Goal: Obtain resource: Obtain resource

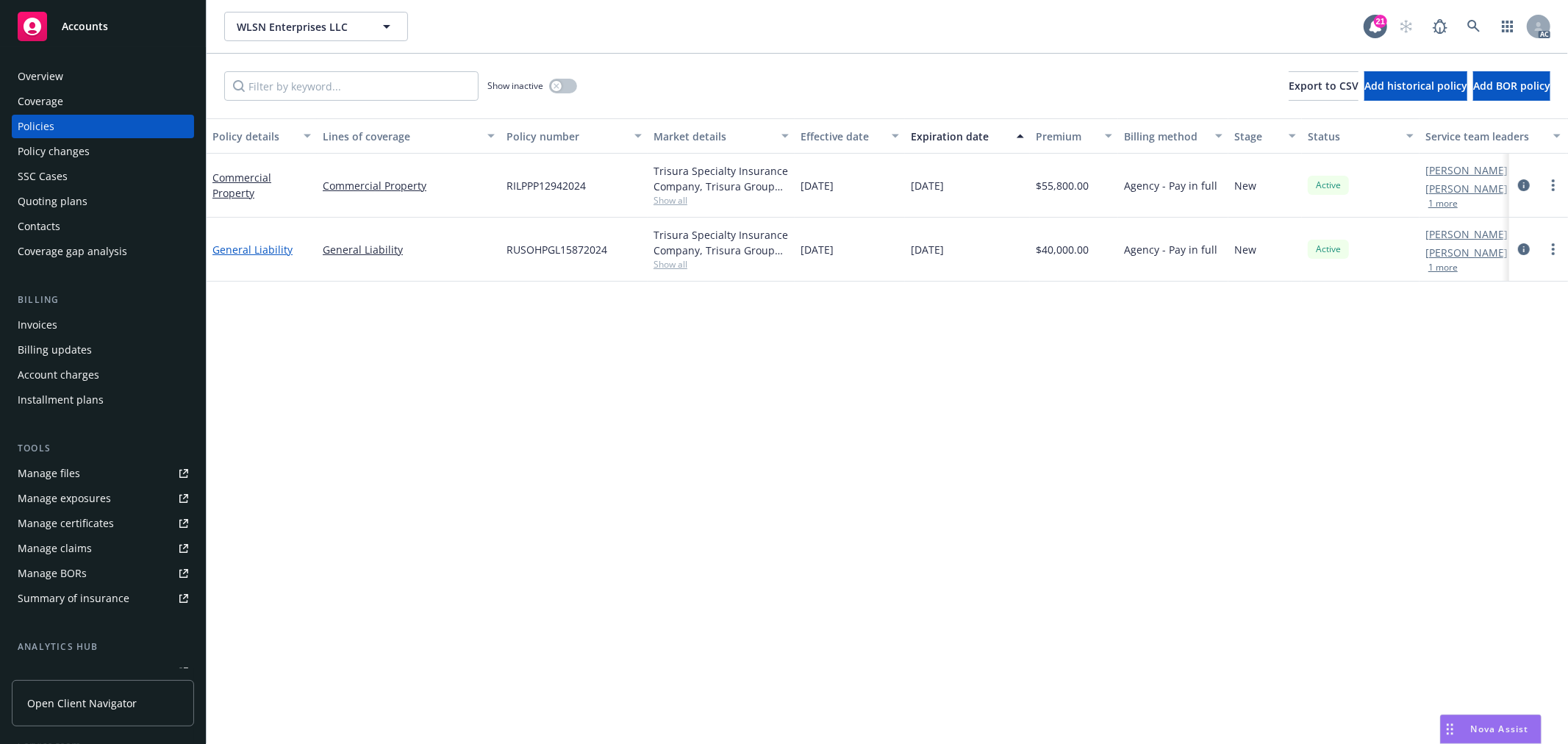
click at [244, 247] on link "General Liability" at bounding box center [252, 249] width 80 height 14
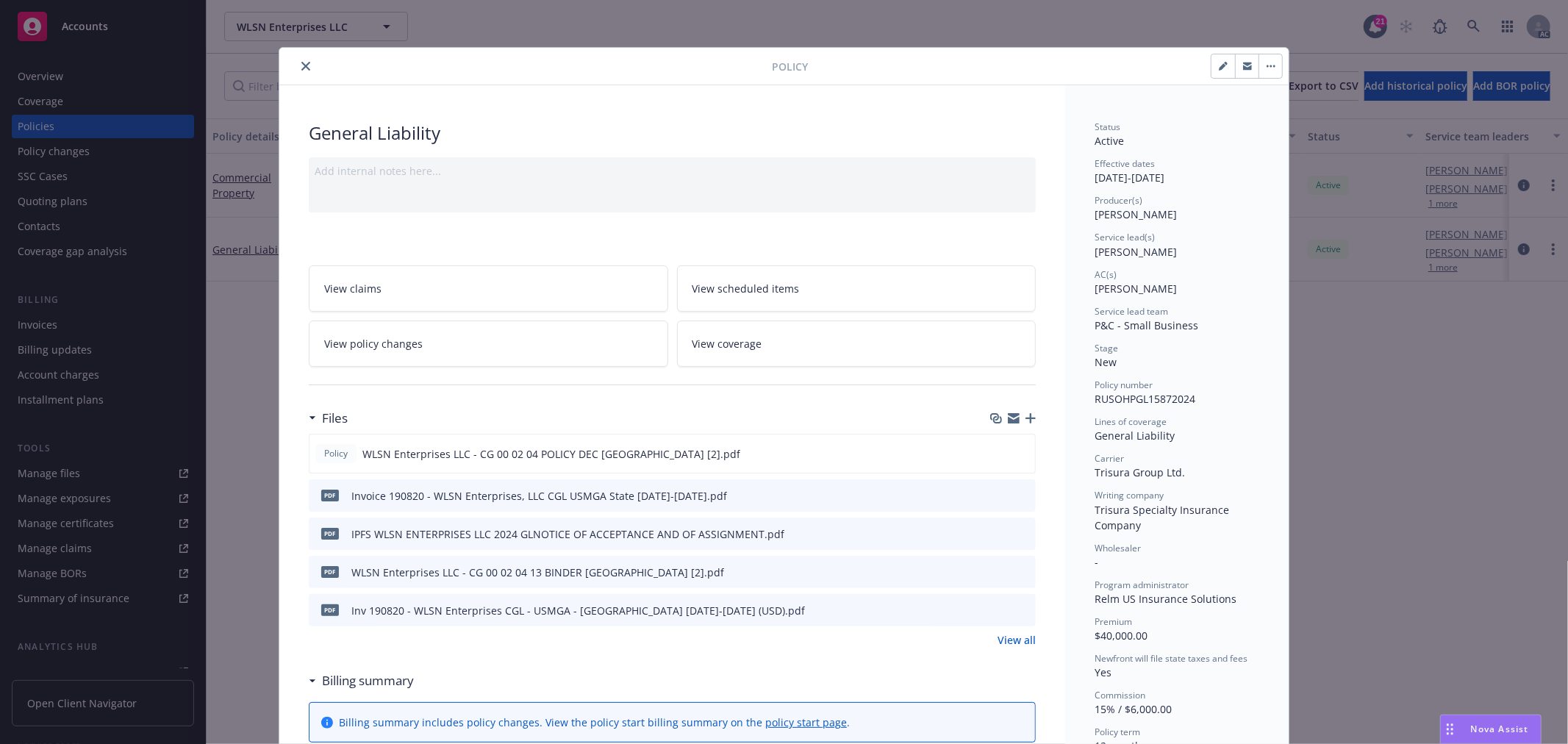
click at [539, 354] on link "View policy changes" at bounding box center [488, 343] width 360 height 46
click at [464, 341] on link "View policy changes" at bounding box center [488, 343] width 360 height 46
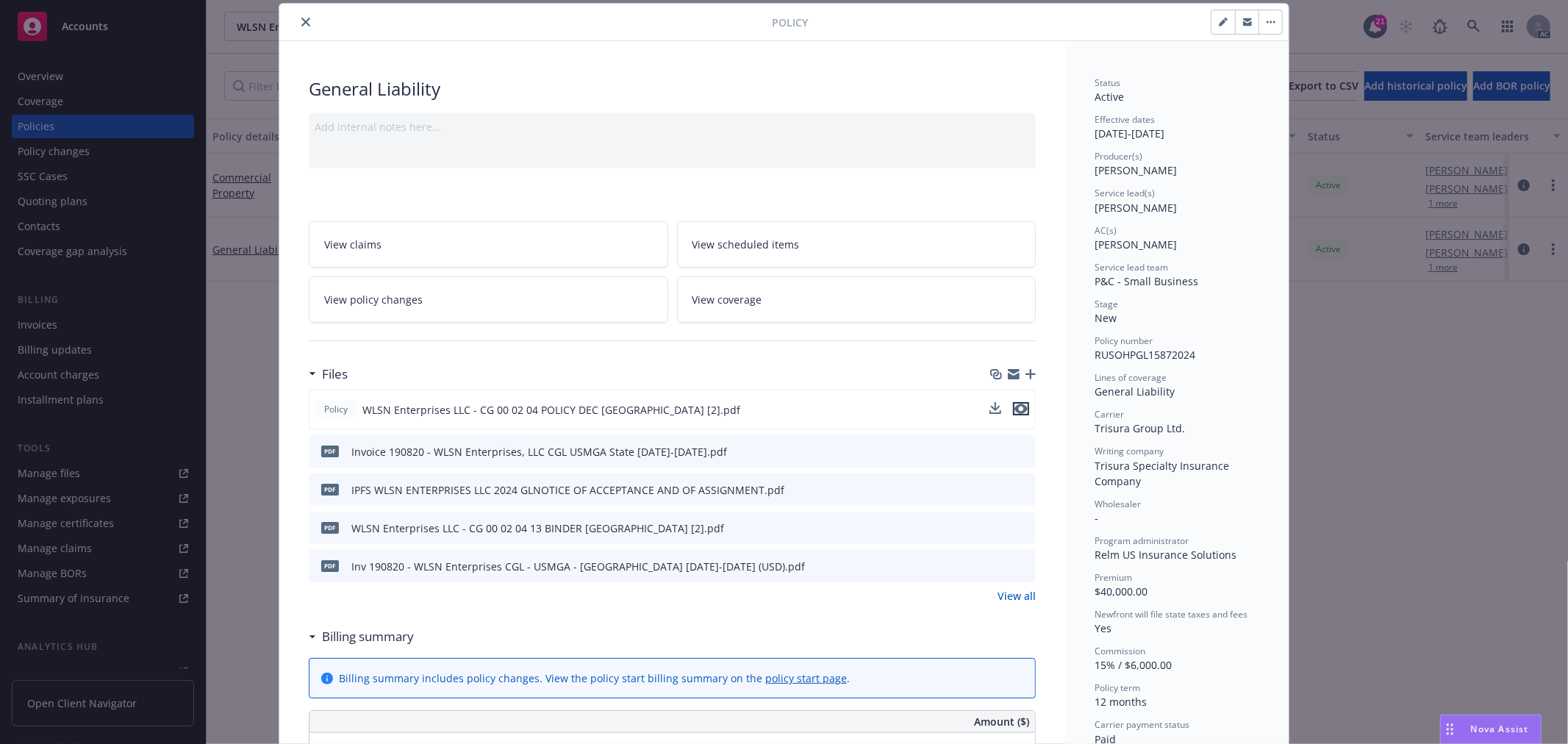
click at [1014, 408] on icon "preview file" at bounding box center [1021, 408] width 13 height 10
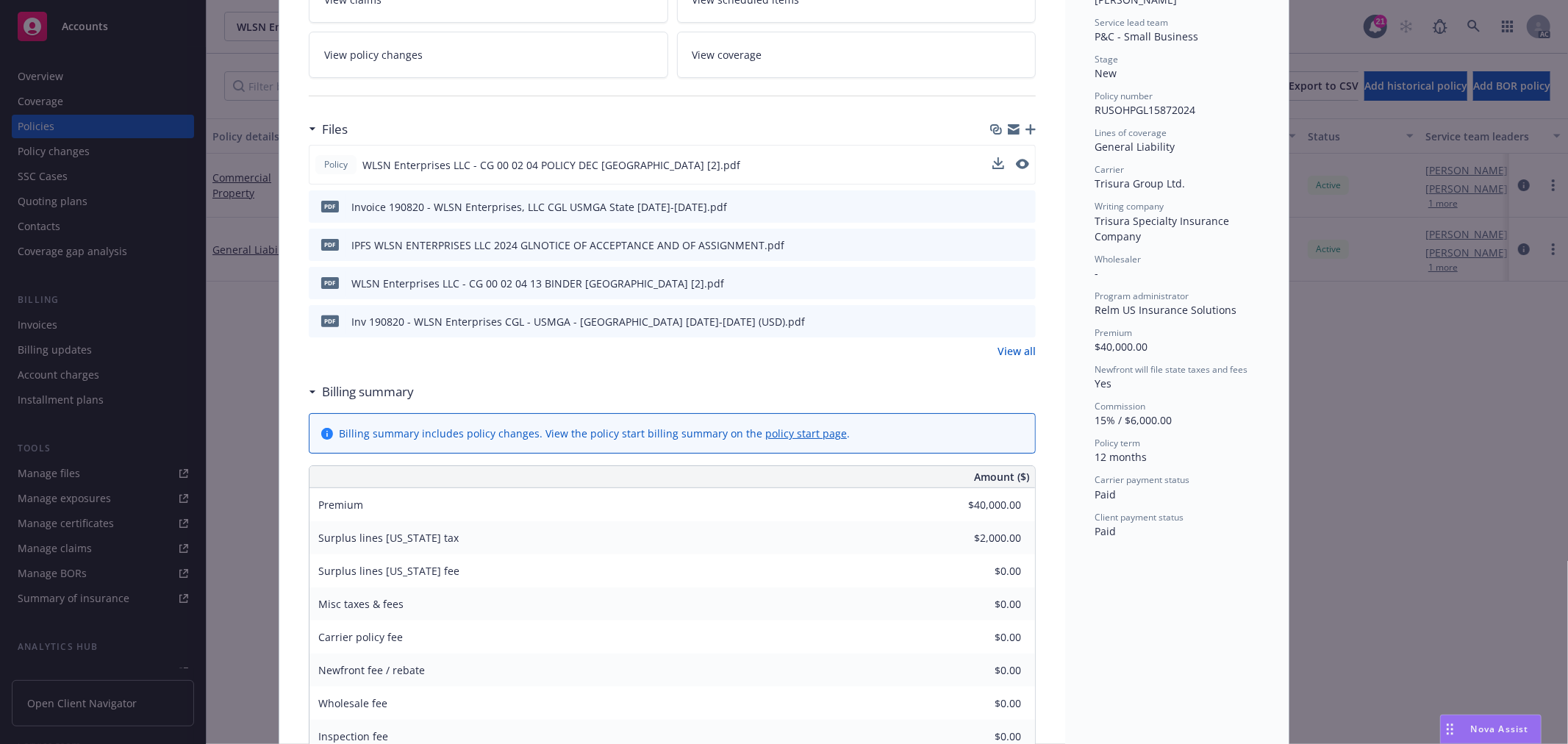
scroll to position [207, 0]
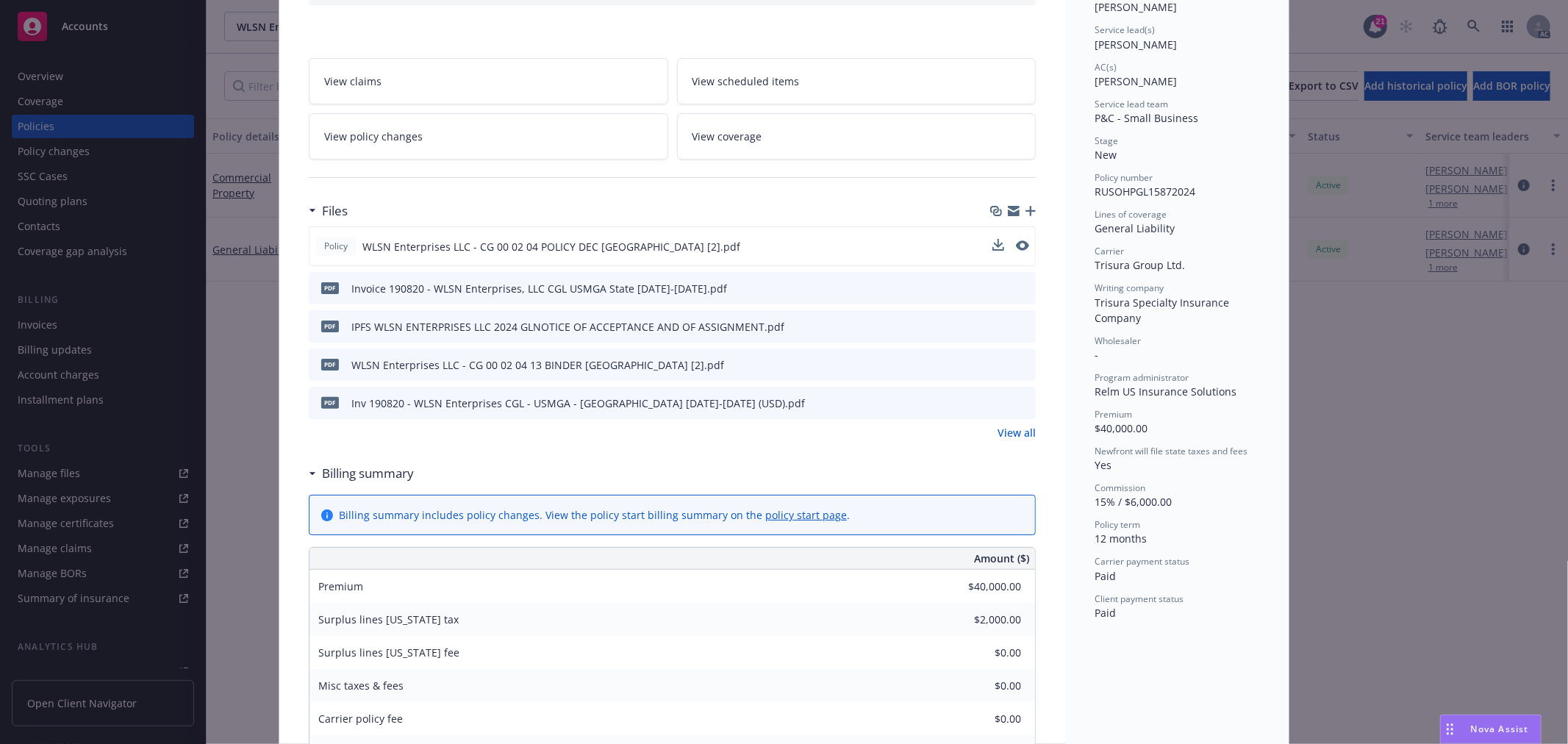
click at [1016, 364] on icon "preview file" at bounding box center [1022, 363] width 13 height 10
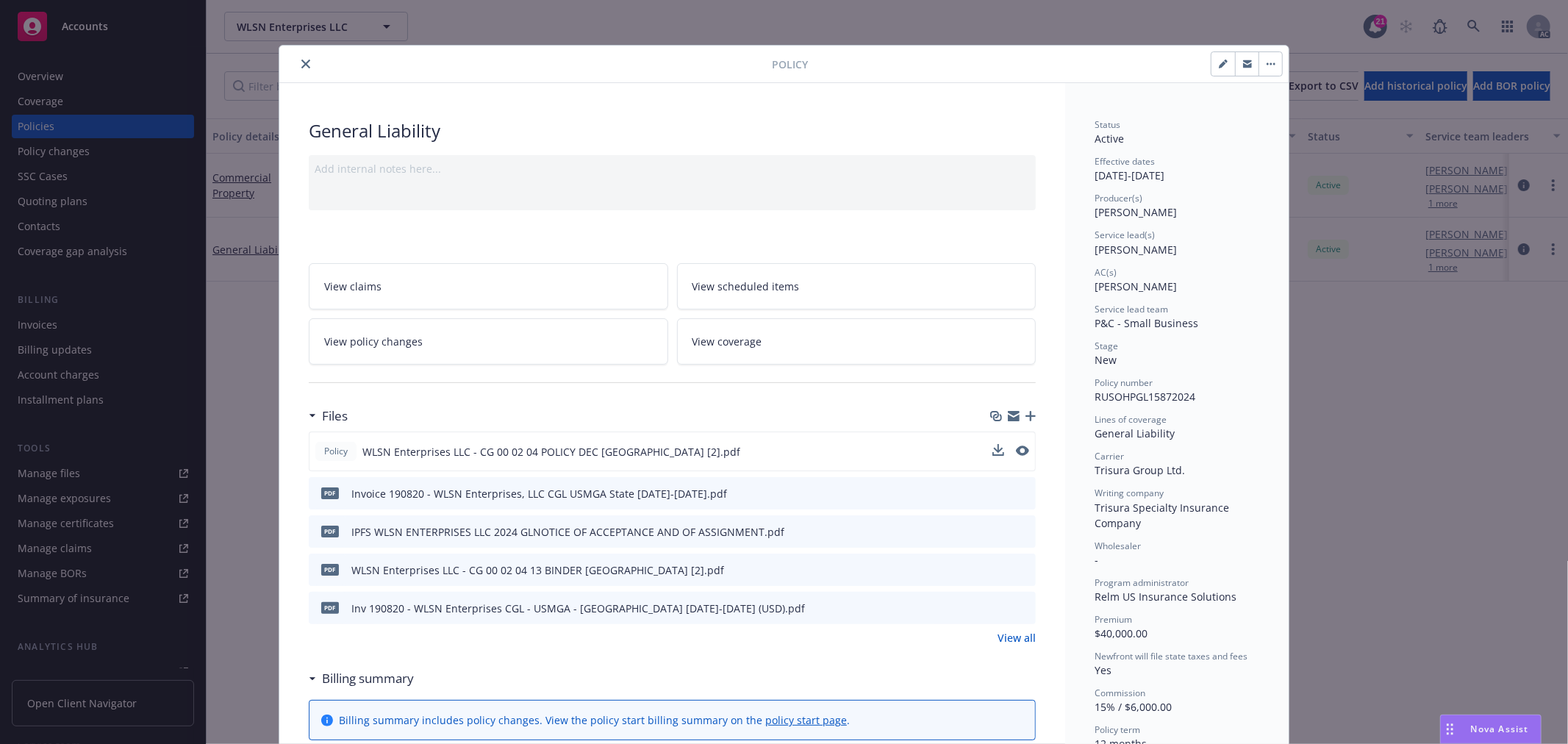
scroll to position [0, 0]
click at [302, 67] on icon "close" at bounding box center [306, 66] width 9 height 9
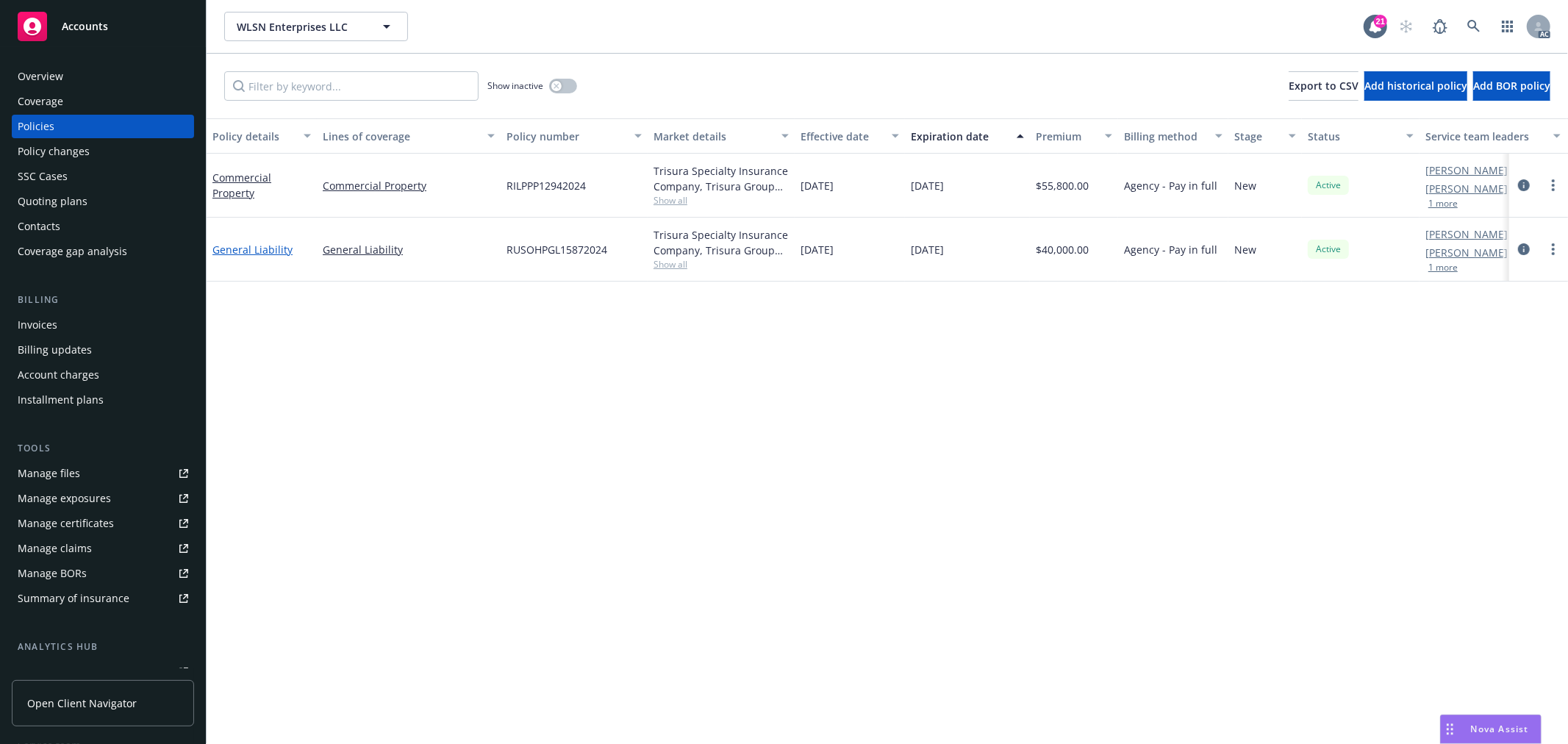
click at [266, 251] on link "General Liability" at bounding box center [252, 249] width 80 height 14
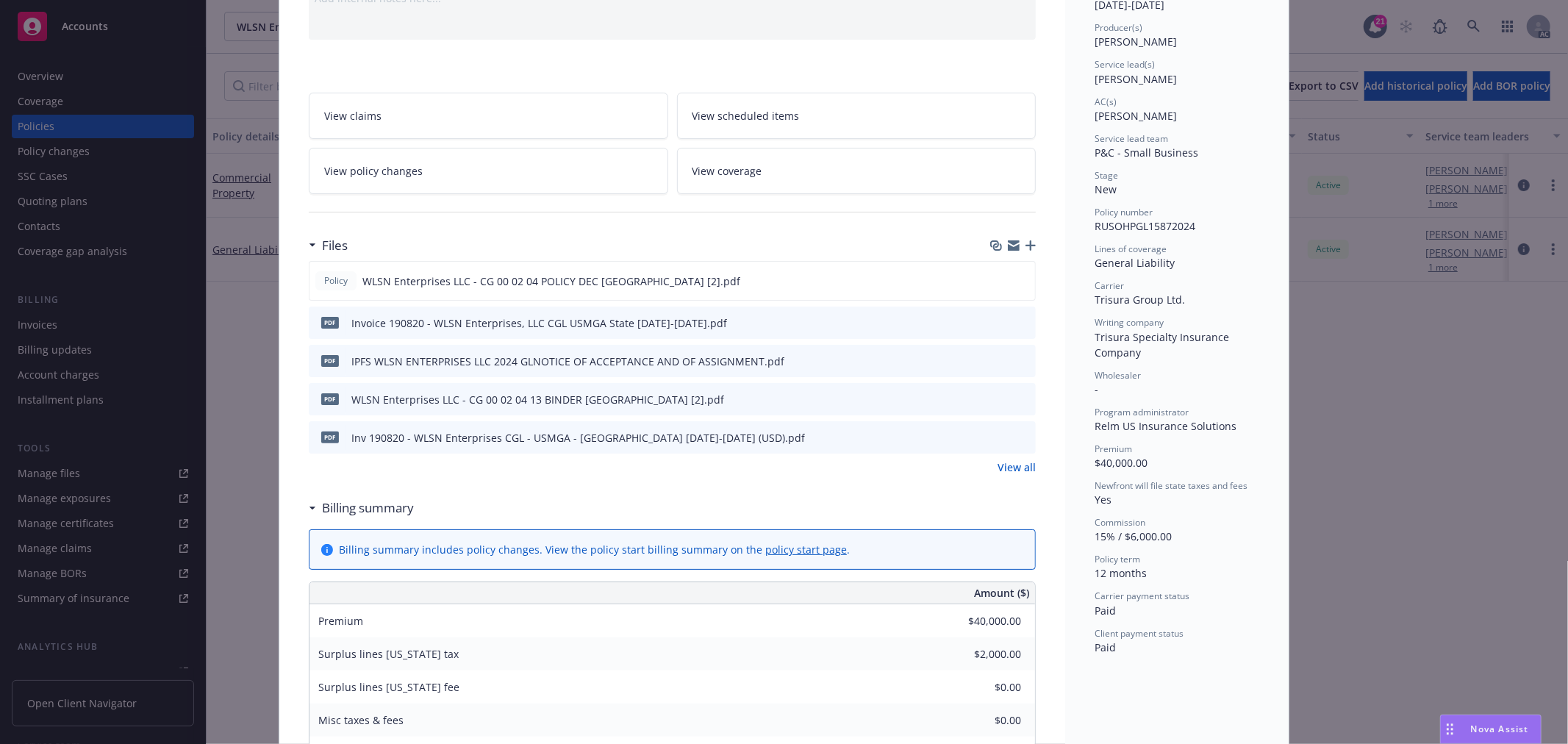
scroll to position [371, 0]
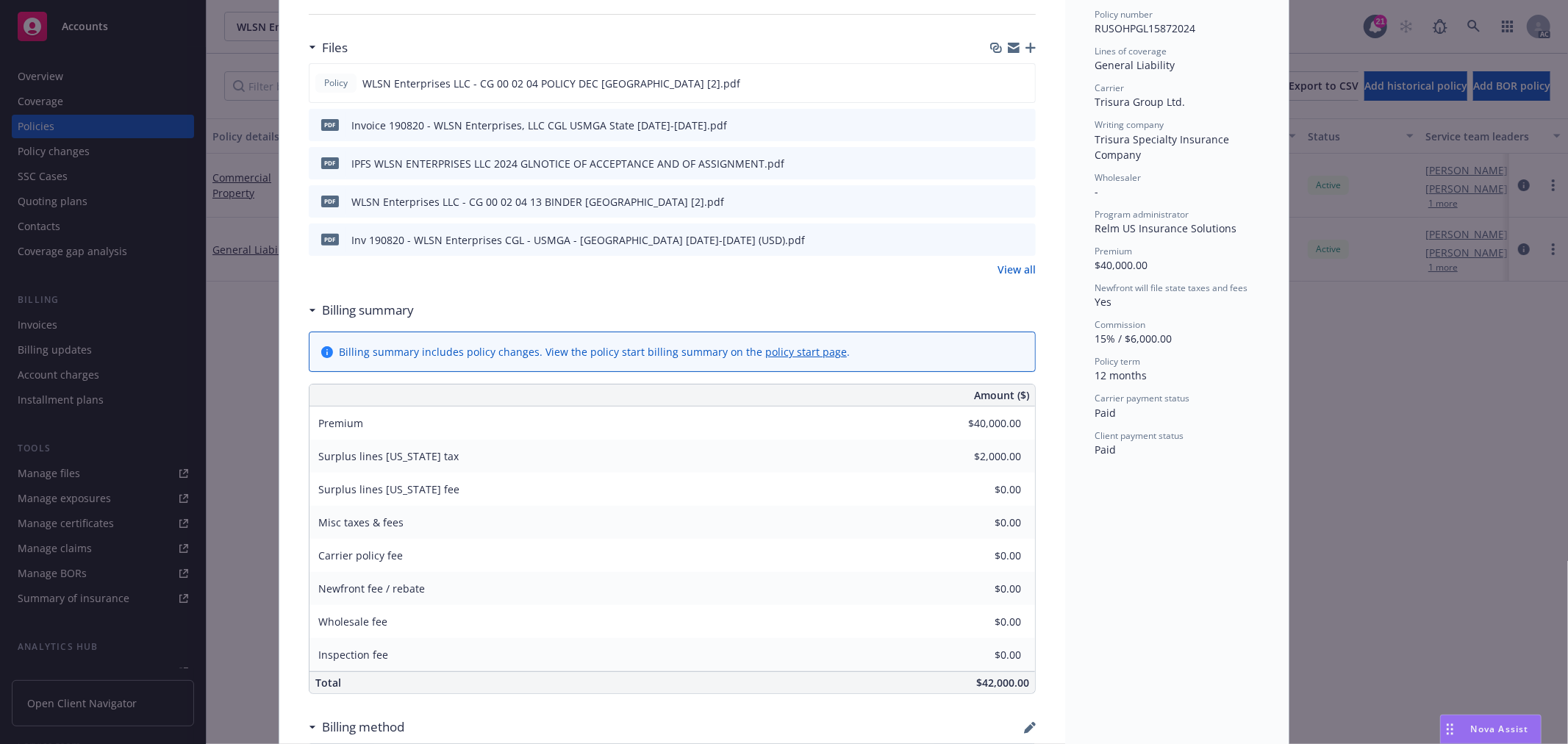
click at [1343, 572] on div "Policy General Liability Add internal notes here... View claims View scheduled …" at bounding box center [784, 372] width 1568 height 744
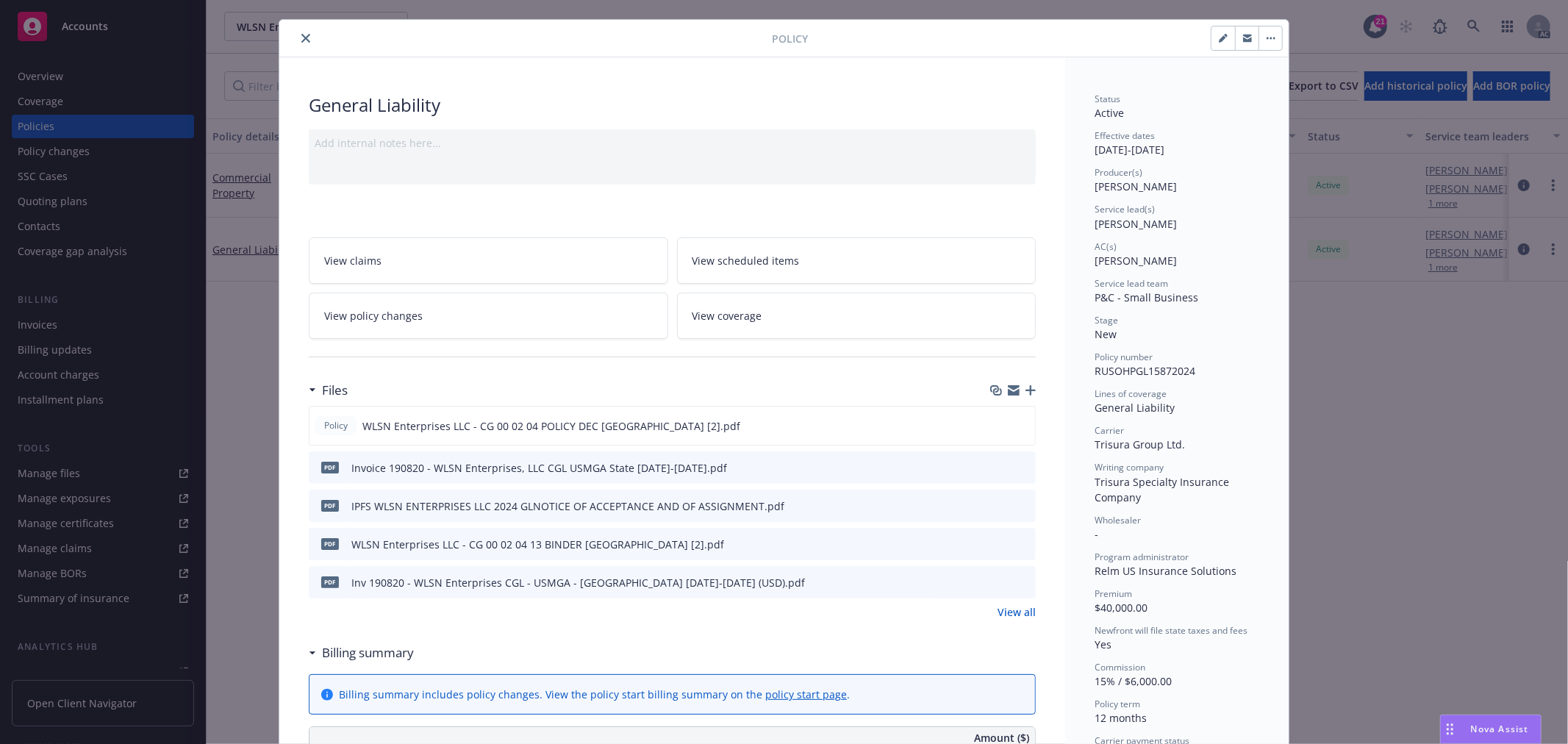
scroll to position [0, 0]
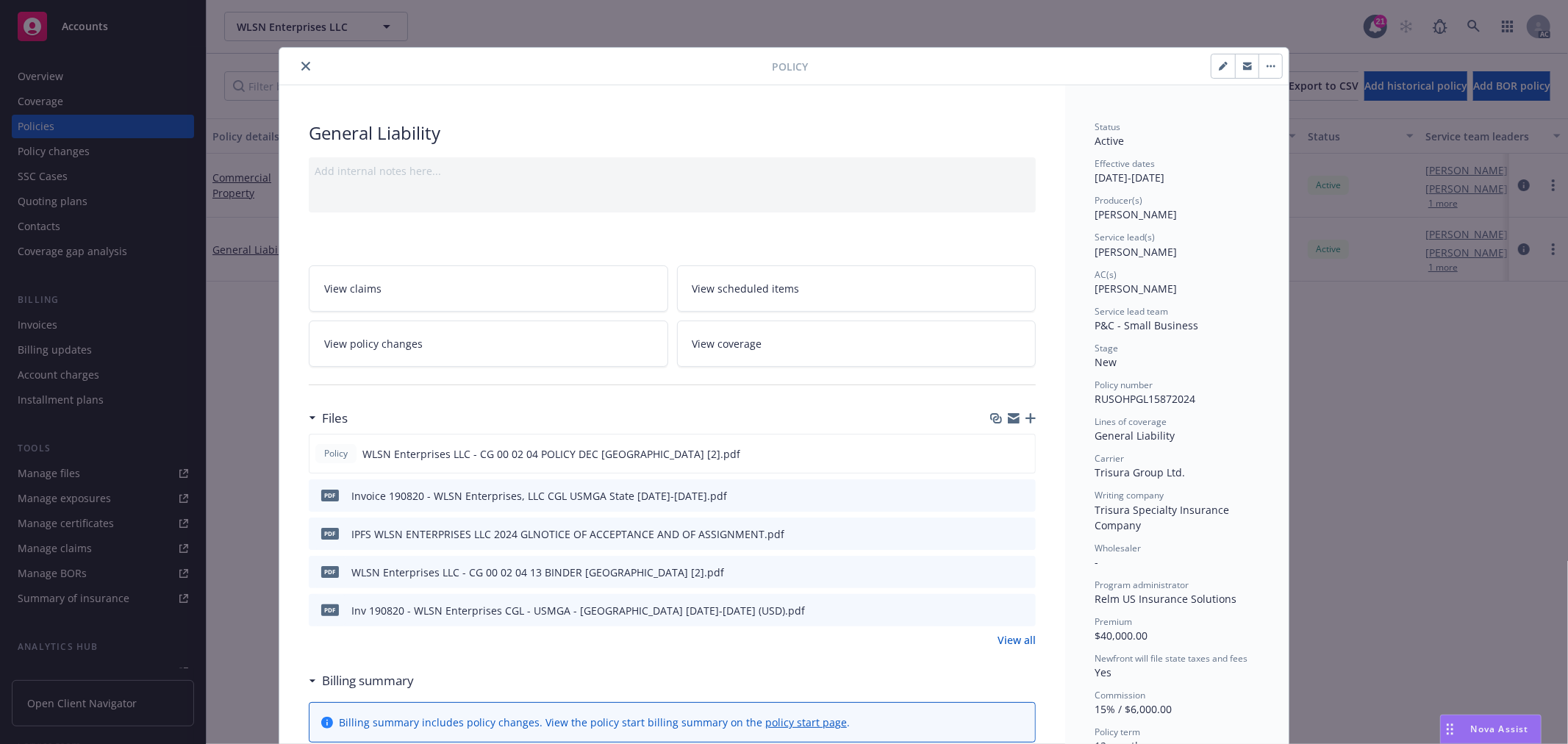
click at [297, 67] on button "close" at bounding box center [305, 65] width 17 height 17
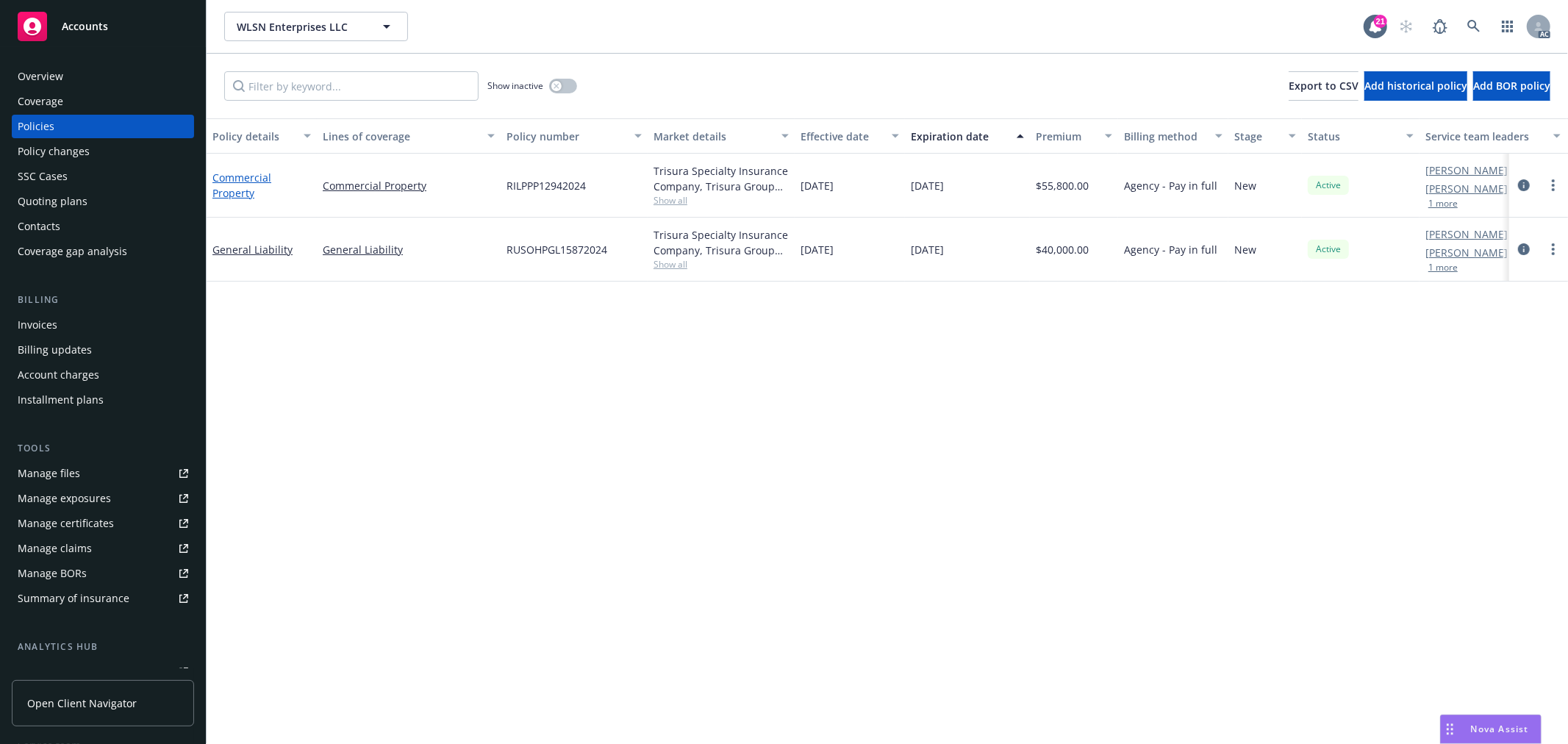
click at [244, 172] on link "Commercial Property" at bounding box center [242, 185] width 59 height 29
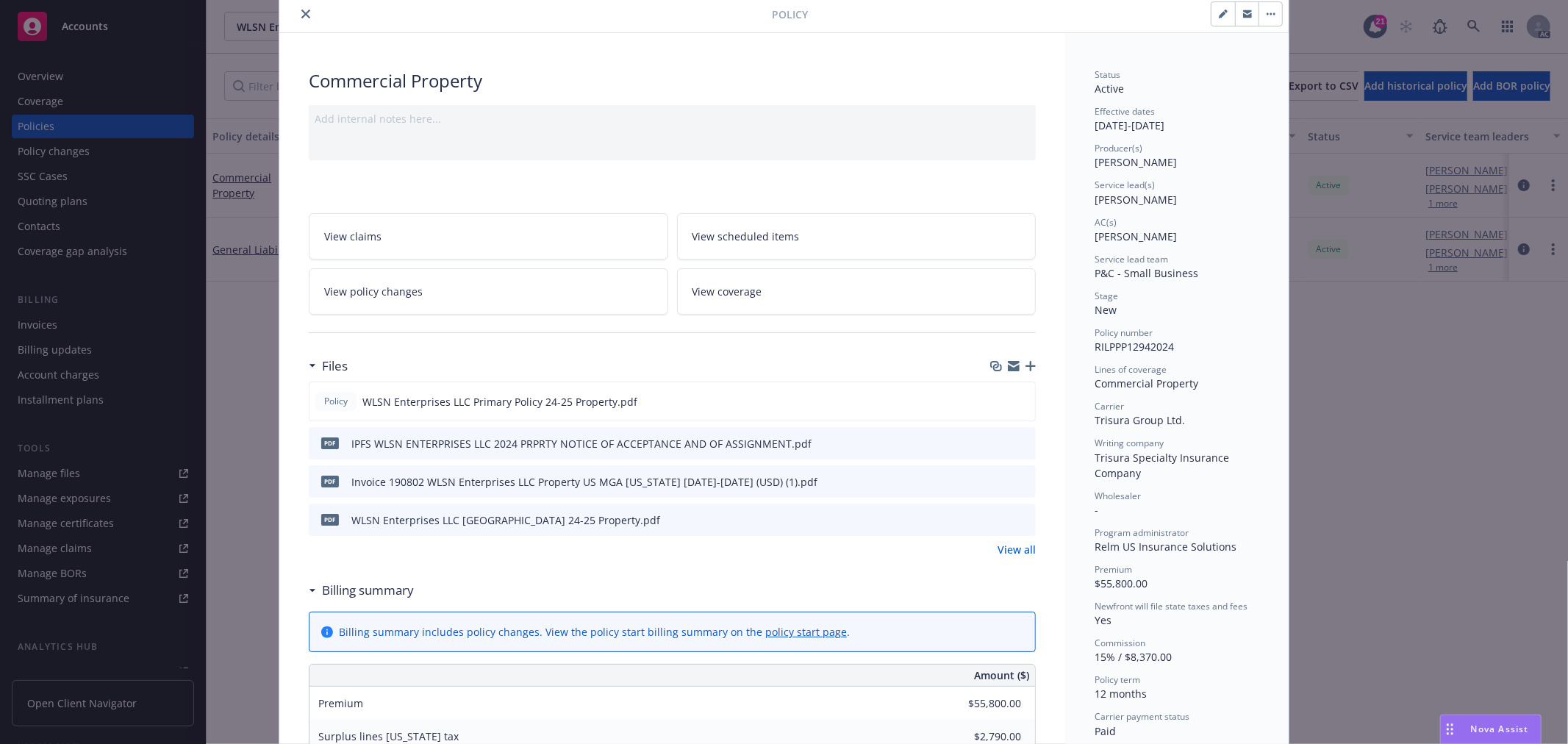
scroll to position [82, 0]
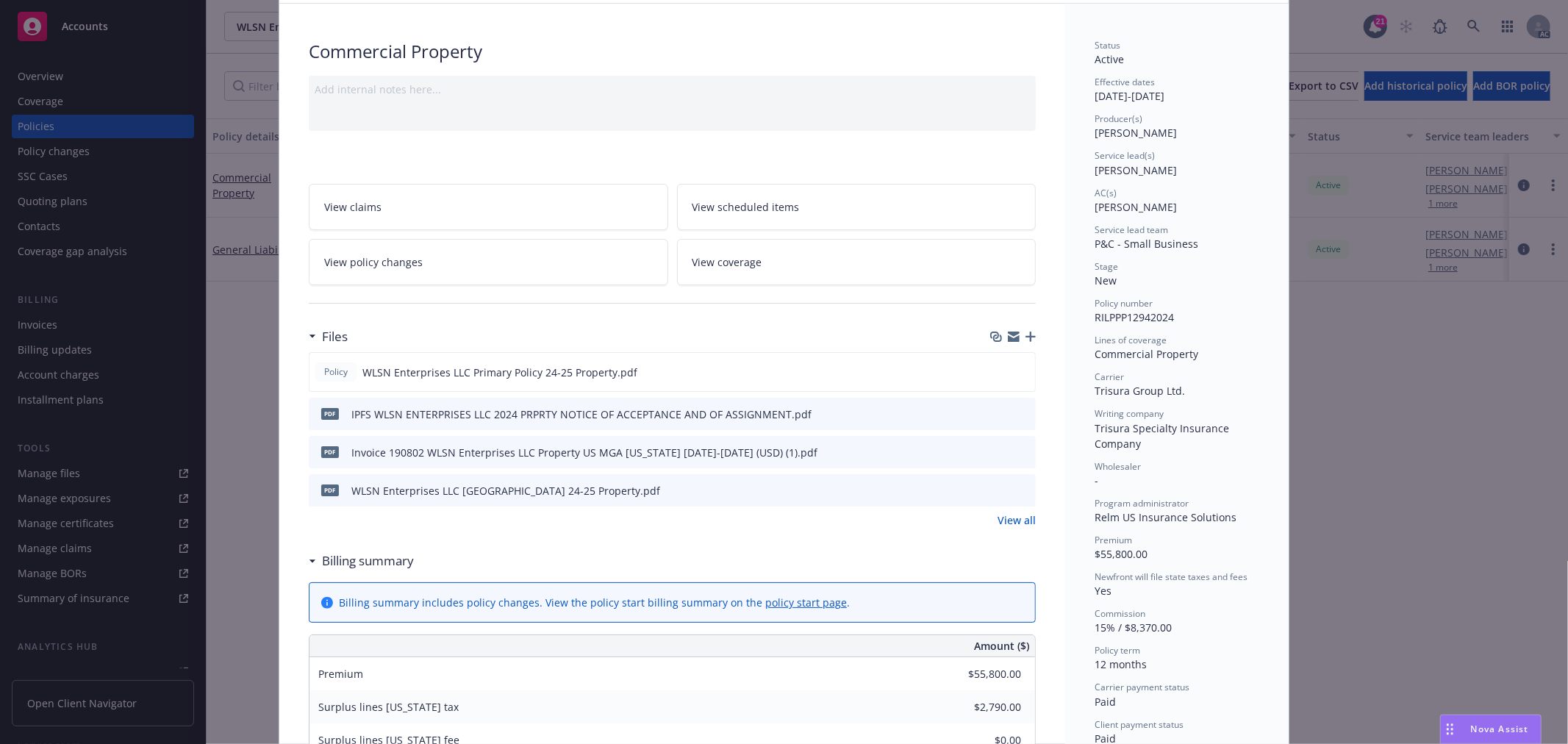
click at [464, 260] on link "View policy changes" at bounding box center [488, 262] width 360 height 46
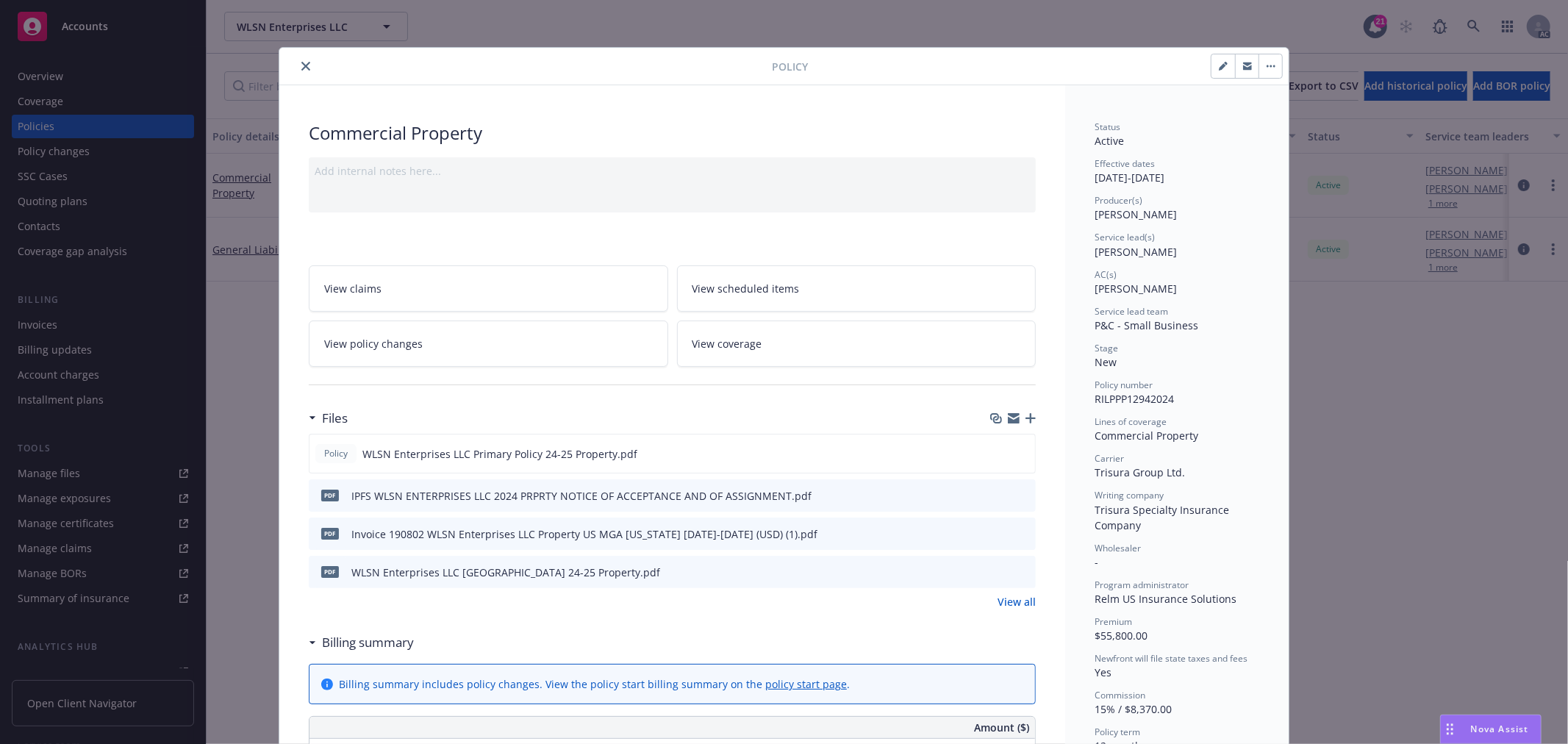
scroll to position [44, 0]
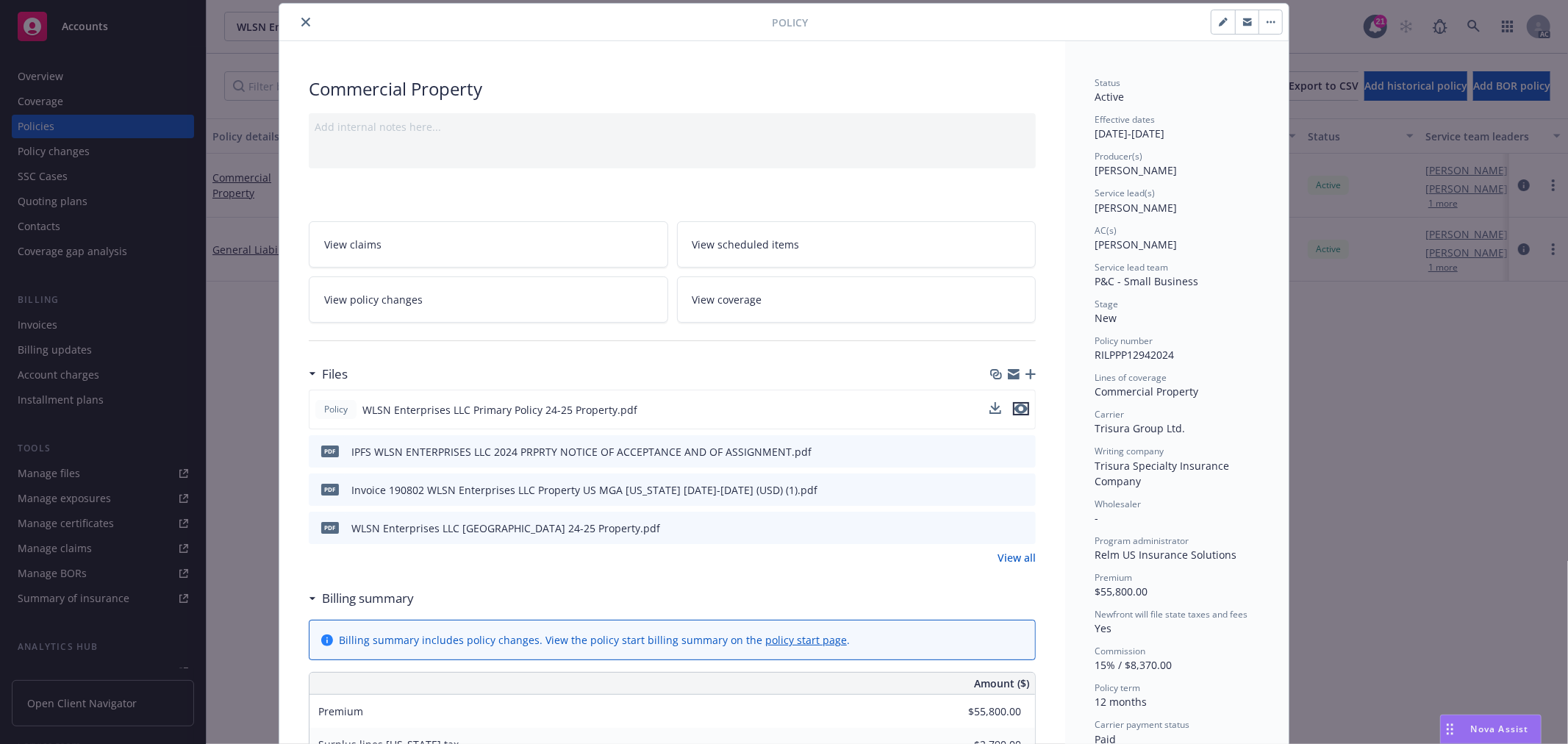
click at [1018, 407] on icon "preview file" at bounding box center [1021, 408] width 13 height 10
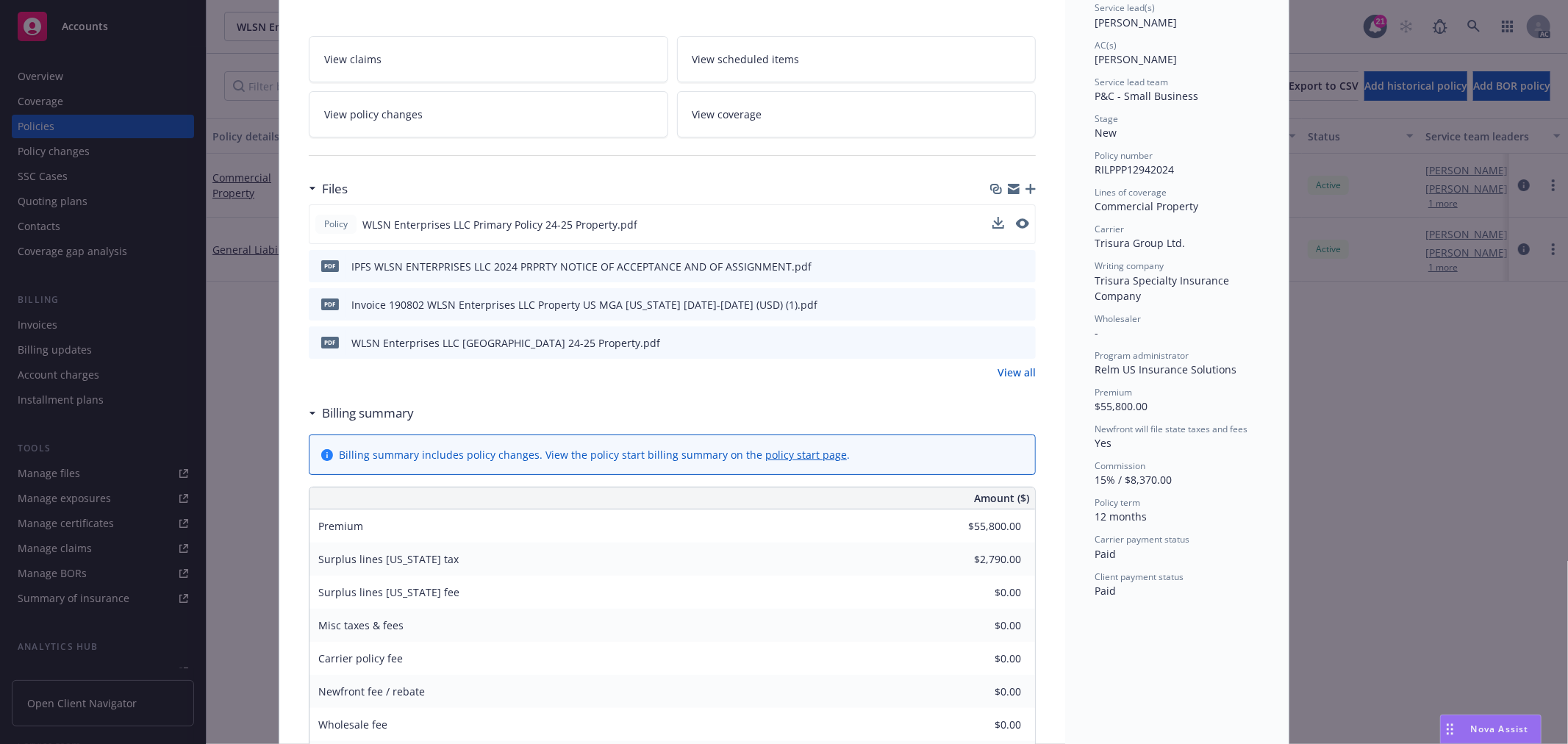
scroll to position [207, 0]
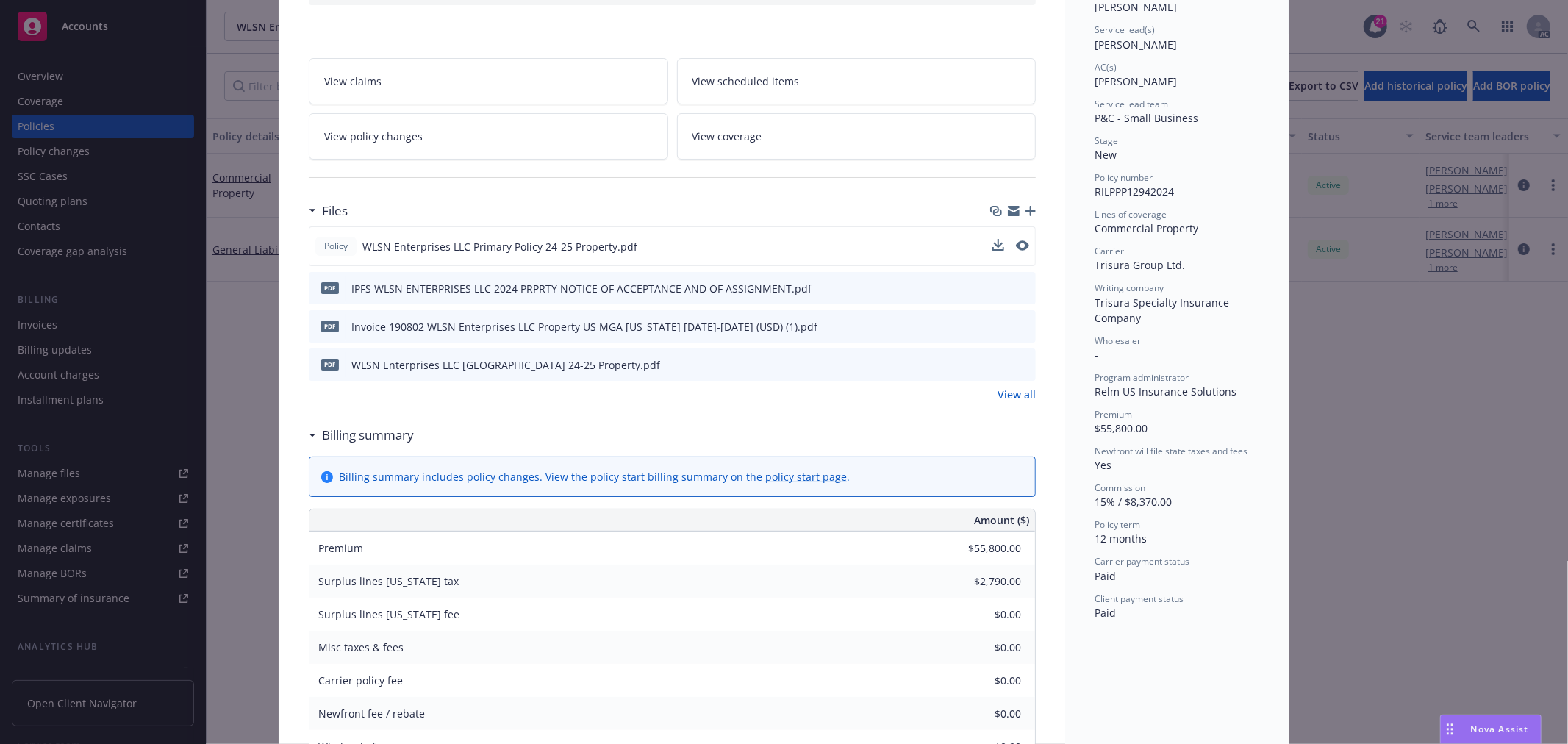
click at [1018, 395] on link "View all" at bounding box center [1016, 394] width 39 height 16
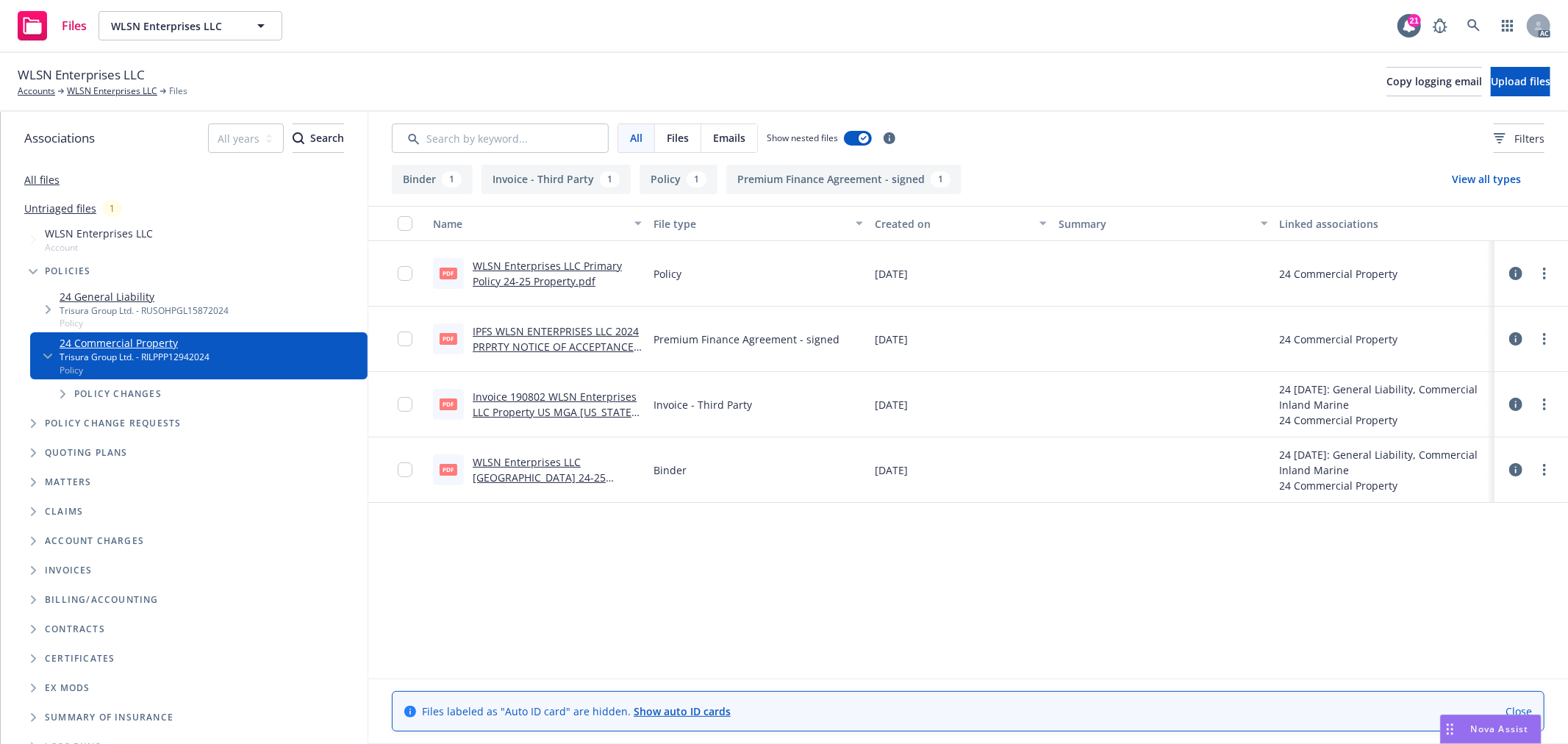
click at [542, 461] on link "WLSN Enterprises LLC [GEOGRAPHIC_DATA] 24-25 Property.pdf" at bounding box center [539, 477] width 133 height 45
